Goal: Transaction & Acquisition: Book appointment/travel/reservation

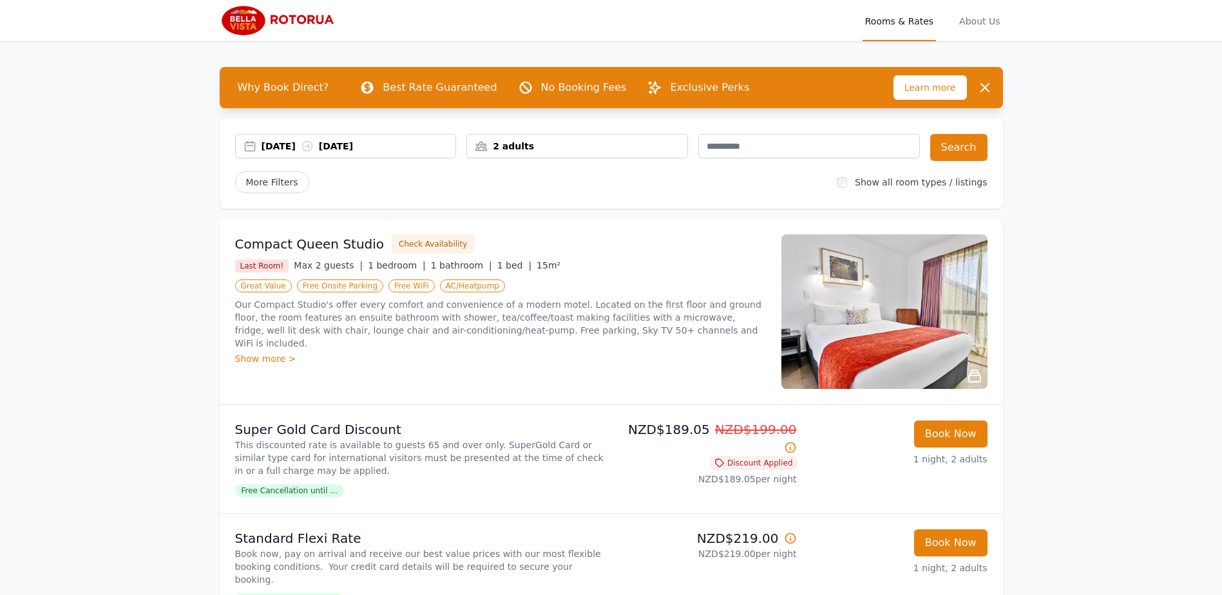
click at [443, 145] on div "[DATE] [DATE]" at bounding box center [359, 146] width 195 height 13
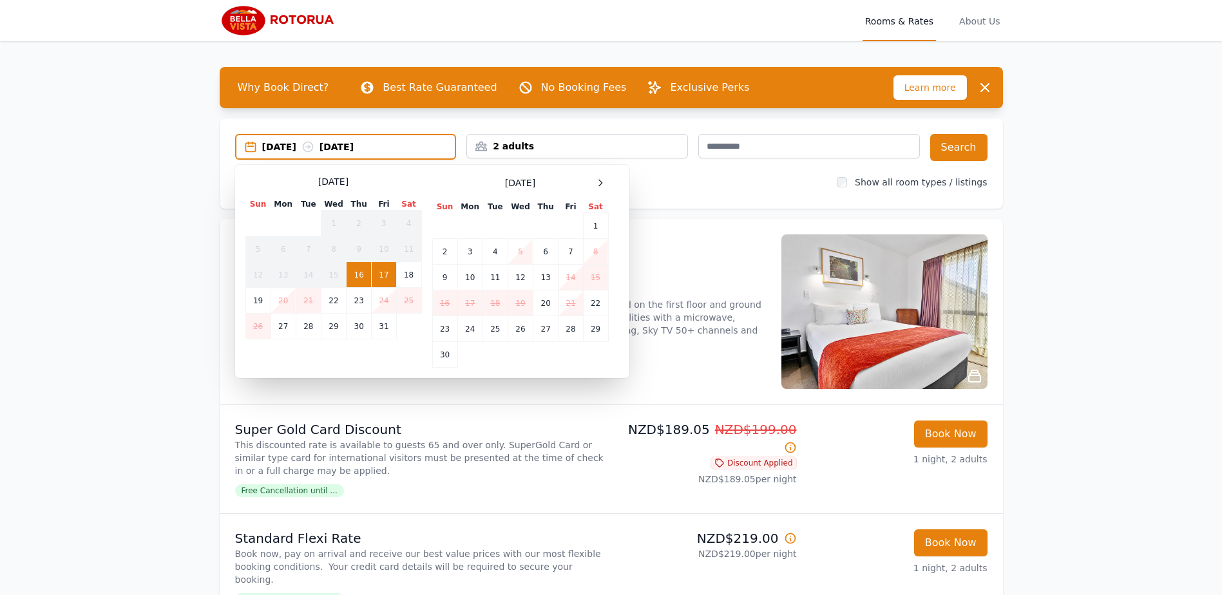
click at [384, 273] on td "17" at bounding box center [384, 275] width 24 height 26
click at [406, 272] on td "18" at bounding box center [408, 275] width 25 height 26
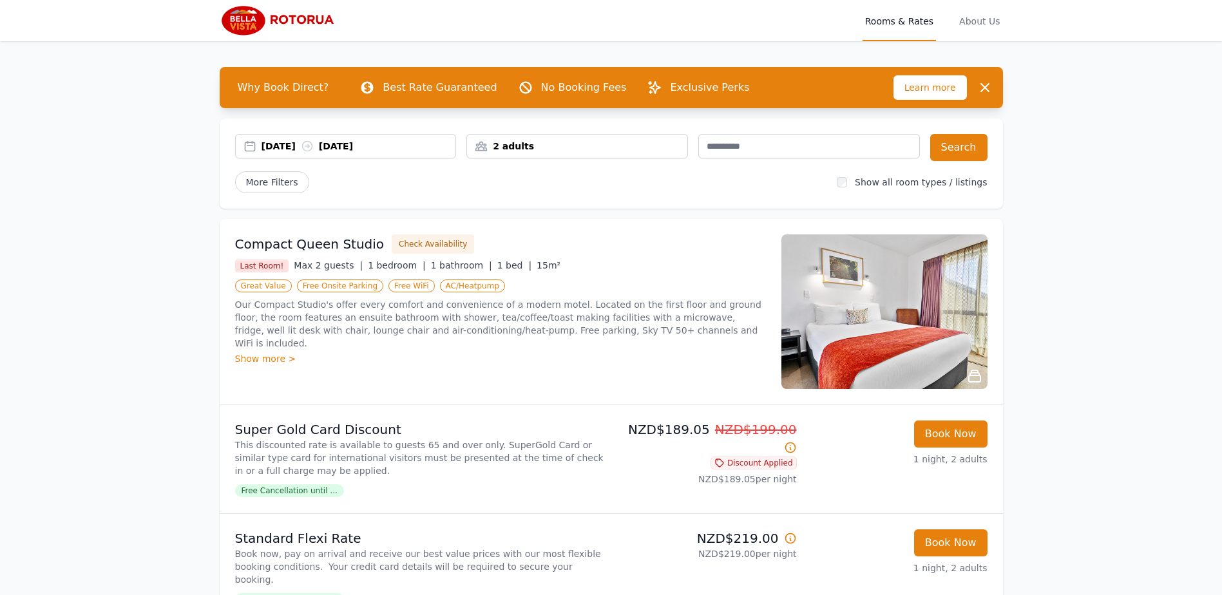
click at [399, 146] on div "[DATE] [DATE]" at bounding box center [359, 146] width 195 height 13
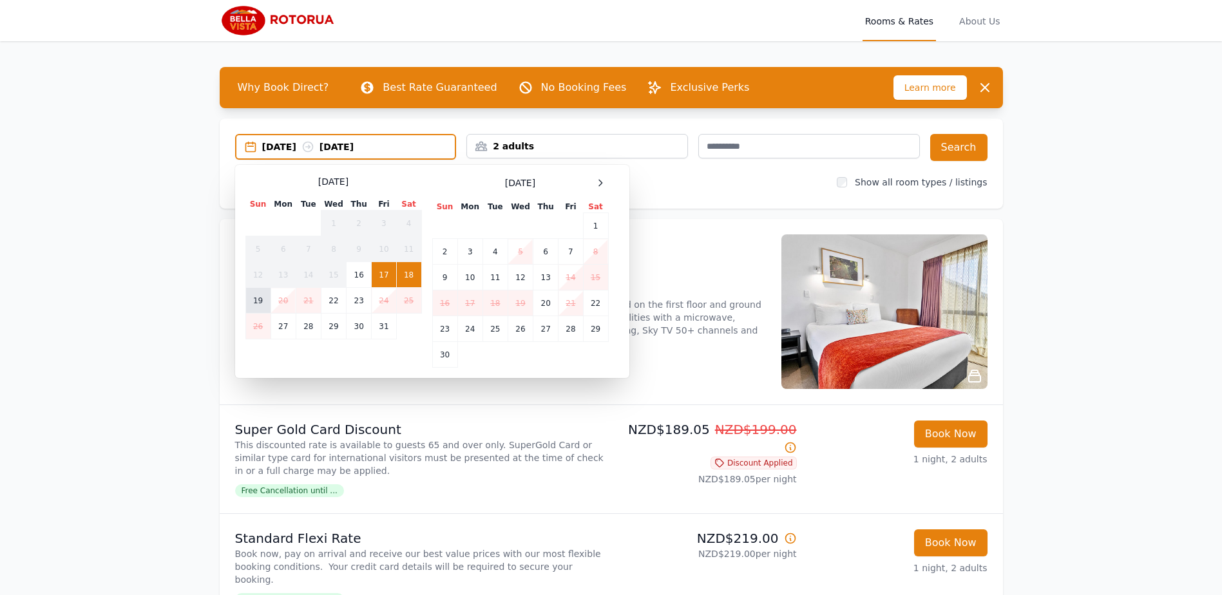
click at [262, 298] on td "19" at bounding box center [257, 301] width 25 height 26
click at [370, 274] on td "16" at bounding box center [359, 275] width 25 height 26
click at [382, 272] on td "17" at bounding box center [384, 275] width 24 height 26
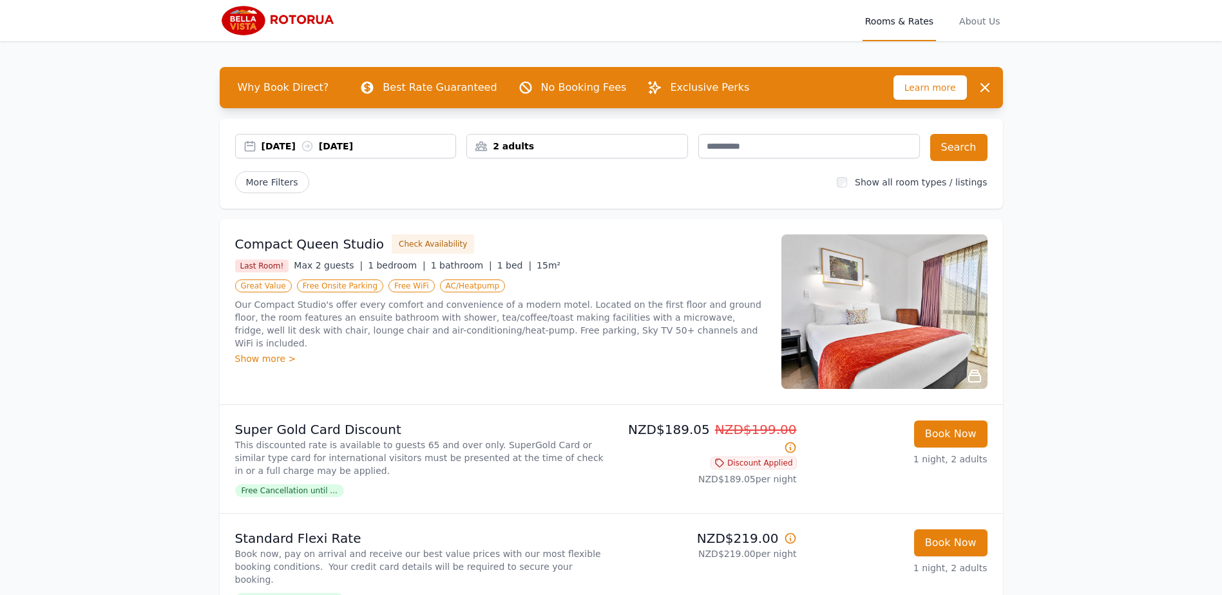
click at [396, 150] on div "[DATE] [DATE]" at bounding box center [359, 146] width 195 height 13
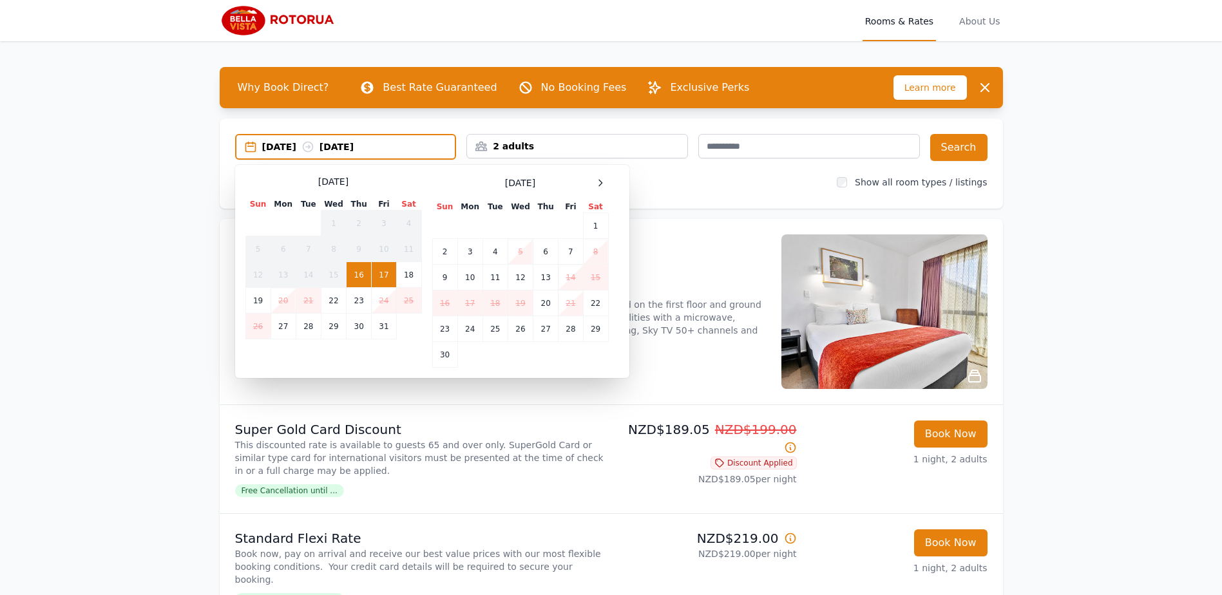
click at [383, 270] on td "17" at bounding box center [384, 275] width 24 height 26
click at [251, 298] on td "19" at bounding box center [257, 301] width 25 height 26
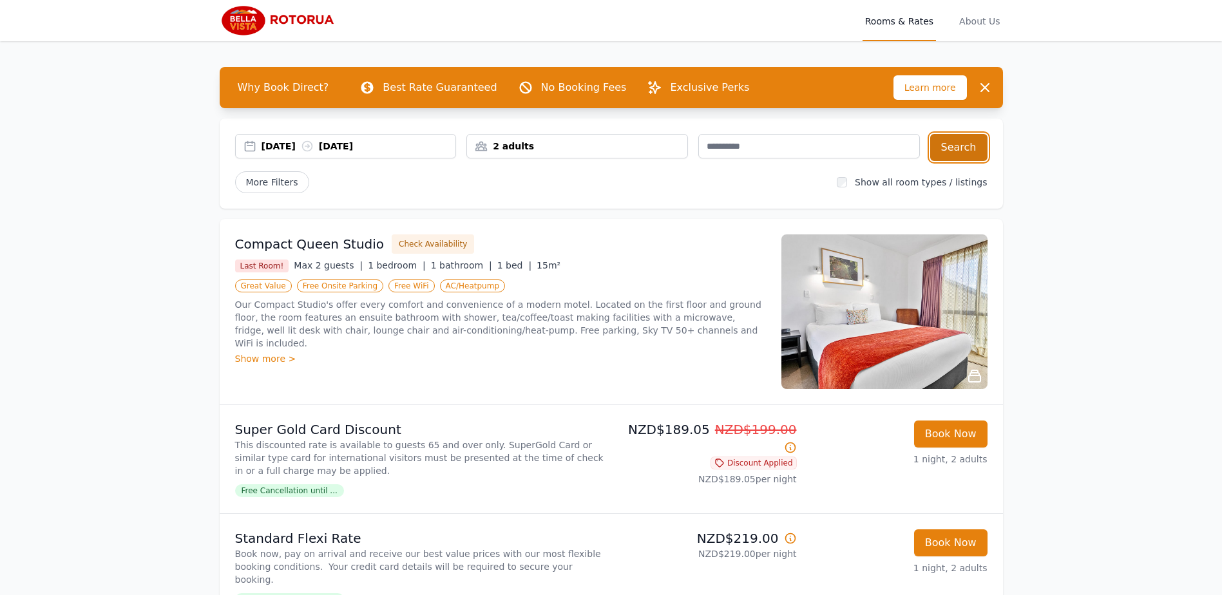
click at [962, 138] on button "Search" at bounding box center [958, 147] width 57 height 27
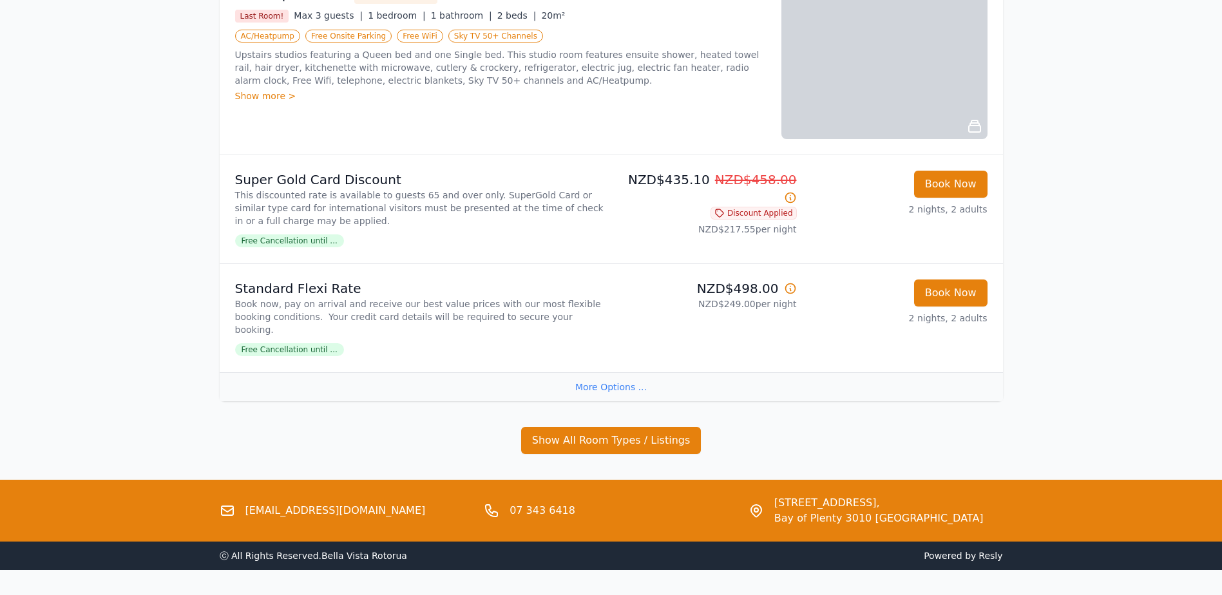
scroll to position [709, 0]
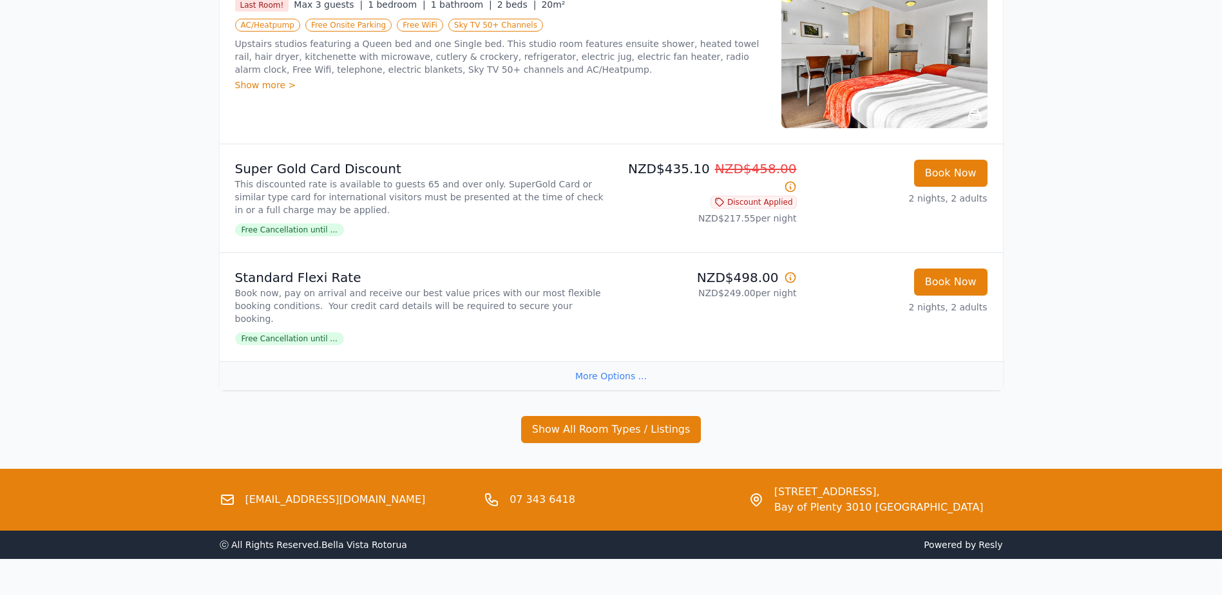
click at [617, 361] on div "More Options ..." at bounding box center [611, 375] width 783 height 29
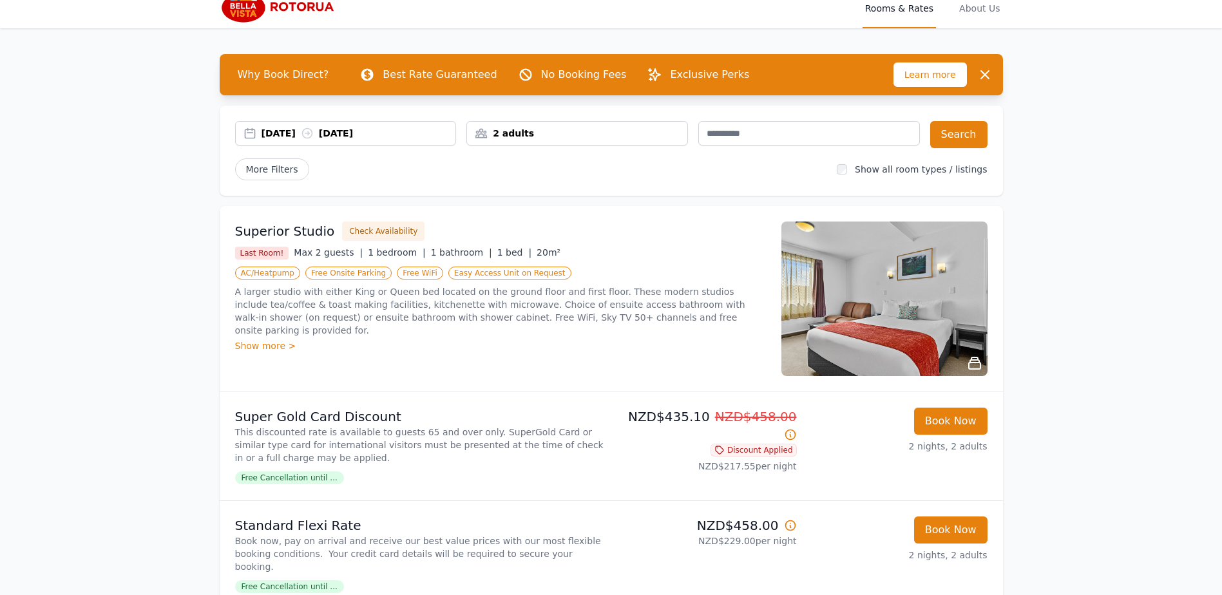
scroll to position [0, 0]
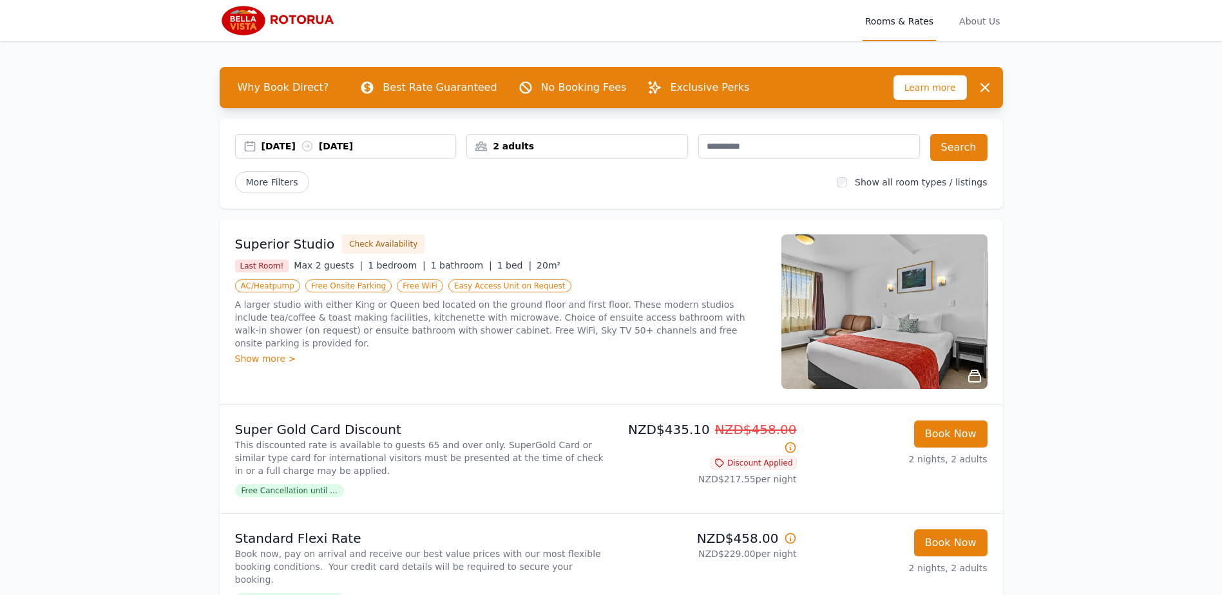
click at [442, 151] on div "[DATE] [DATE]" at bounding box center [359, 146] width 195 height 13
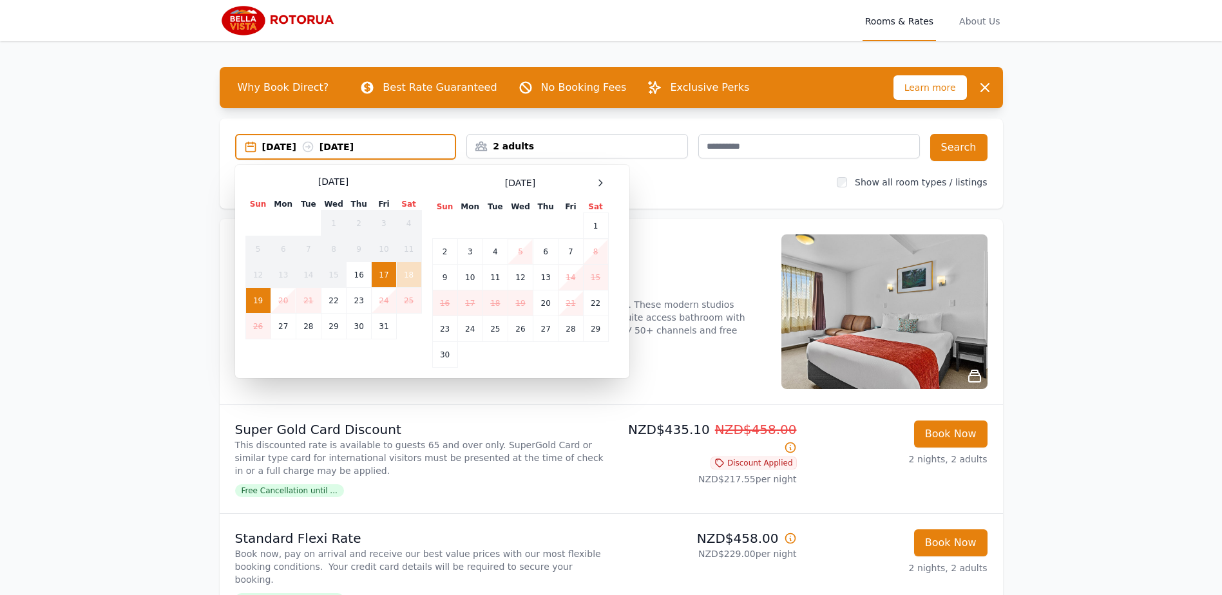
click at [384, 302] on td "24" at bounding box center [384, 301] width 24 height 26
click at [258, 328] on td "26" at bounding box center [257, 327] width 25 height 26
click at [284, 144] on div "[DATE] [DATE]" at bounding box center [358, 146] width 193 height 13
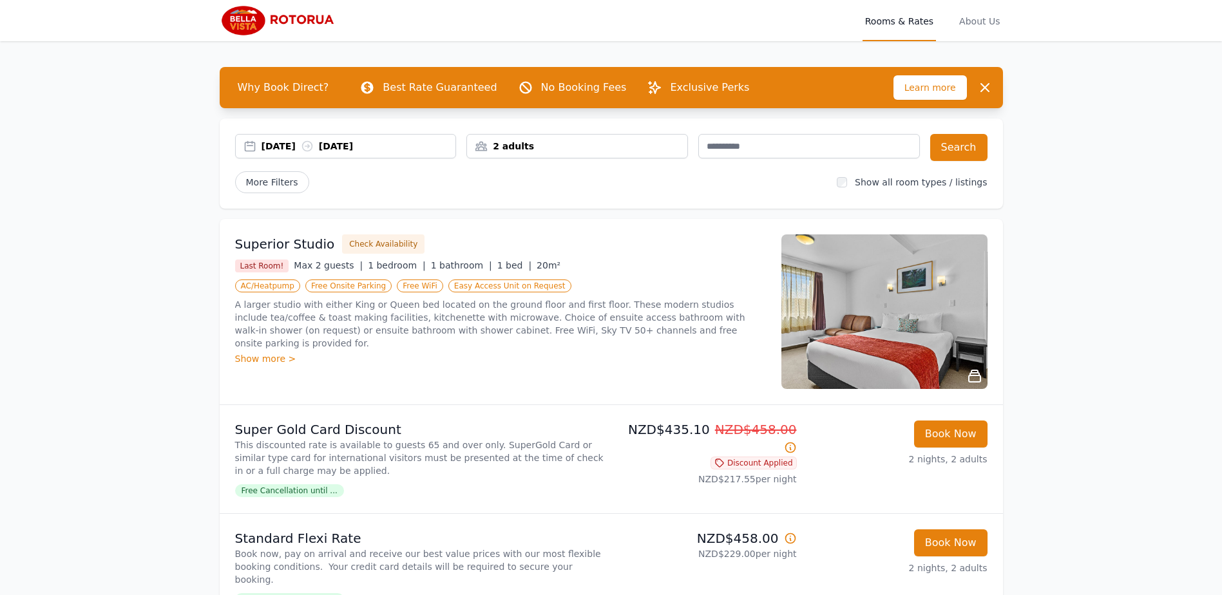
drag, startPoint x: 319, startPoint y: 124, endPoint x: 321, endPoint y: 137, distance: 12.3
click at [321, 129] on div "[DATE] [DATE] 2 adults Search More Filters Show all room types / listings" at bounding box center [611, 164] width 783 height 90
click at [312, 142] on icon at bounding box center [307, 147] width 10 height 10
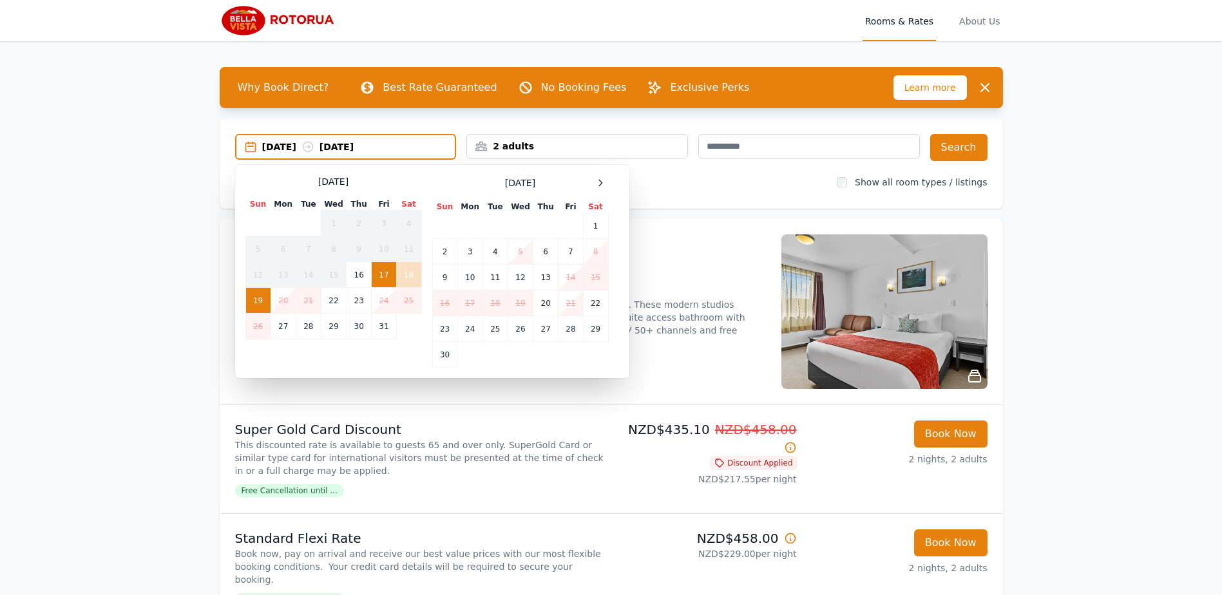
click at [378, 301] on td "24" at bounding box center [384, 301] width 24 height 26
click at [360, 329] on td "30" at bounding box center [359, 327] width 25 height 26
click at [375, 330] on td "31" at bounding box center [384, 327] width 24 height 26
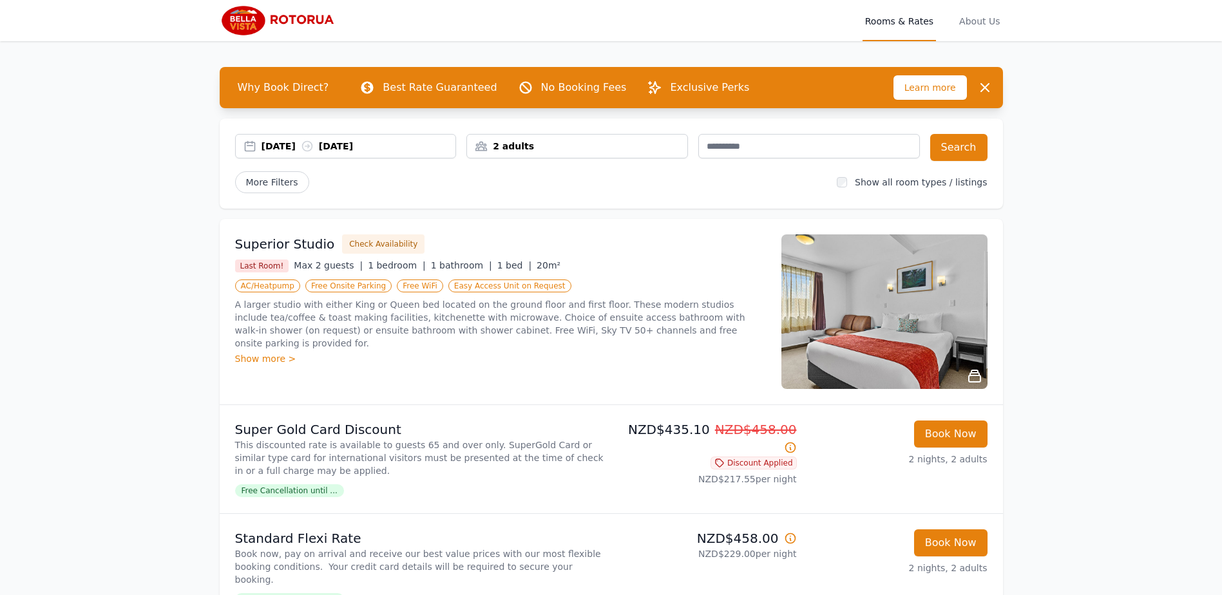
click at [394, 148] on div "[DATE] [DATE]" at bounding box center [359, 146] width 195 height 13
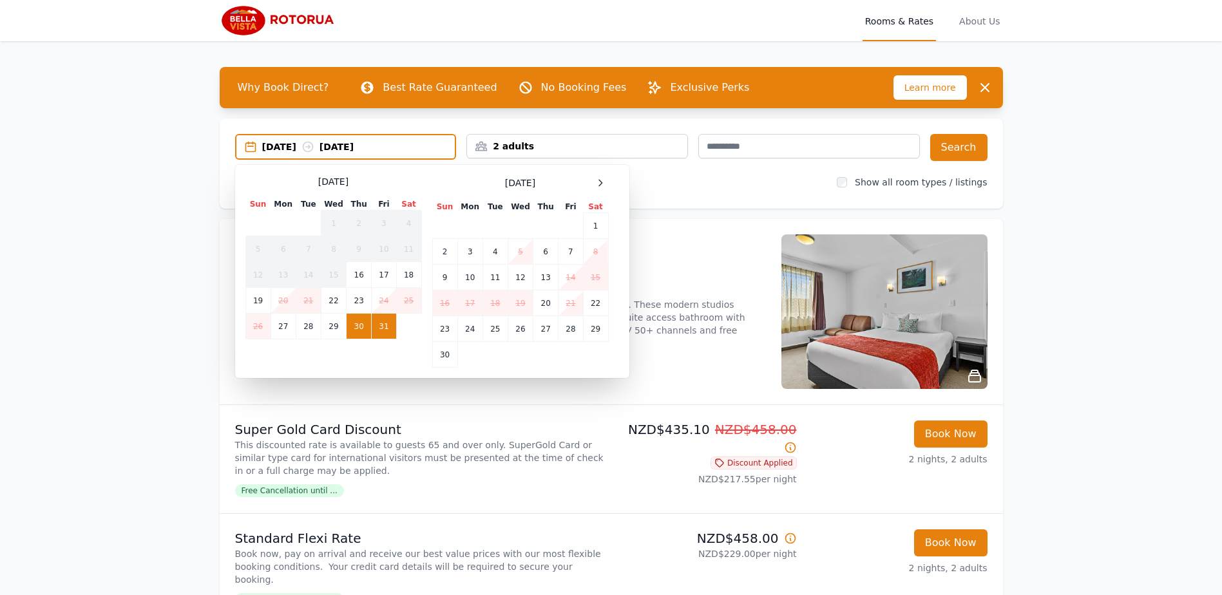
click at [379, 331] on td "31" at bounding box center [384, 327] width 24 height 26
click at [441, 243] on td "2" at bounding box center [444, 252] width 25 height 26
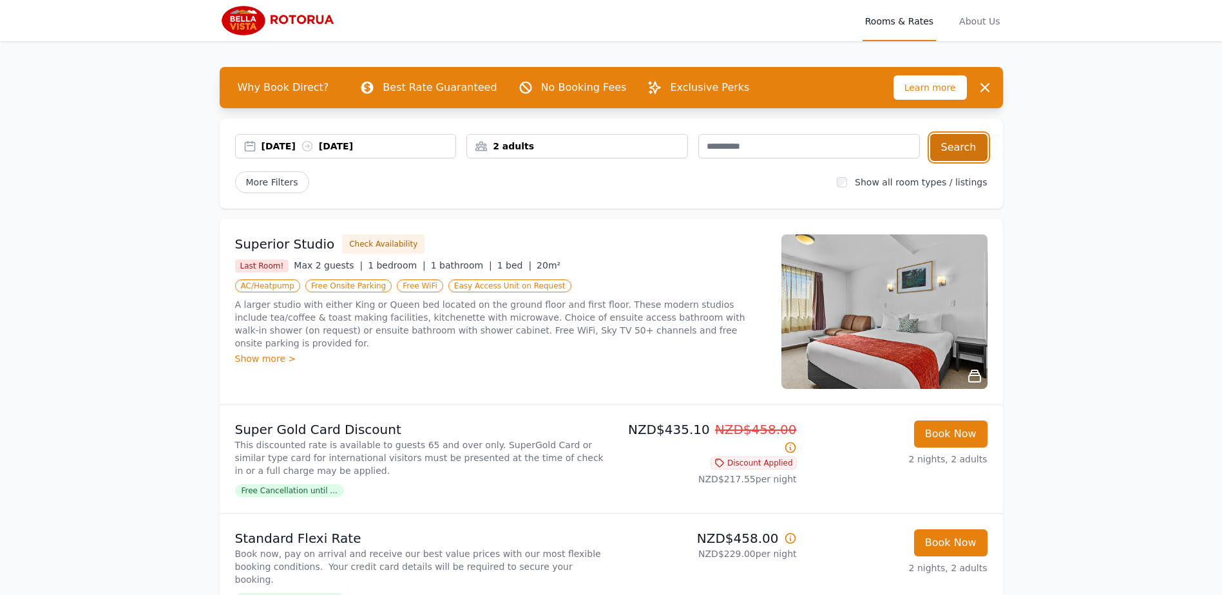
click at [959, 146] on button "Search" at bounding box center [958, 147] width 57 height 27
